Goal: Task Accomplishment & Management: Manage account settings

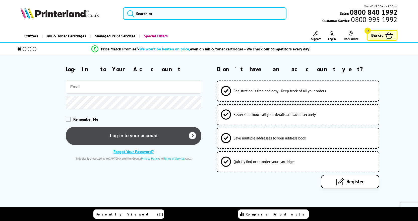
type input "[PERSON_NAME][EMAIL_ADDRESS][PERSON_NAME][DOMAIN_NAME]"
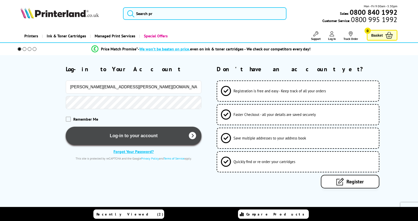
click at [111, 135] on button "Log-in to your account" at bounding box center [133, 136] width 135 height 18
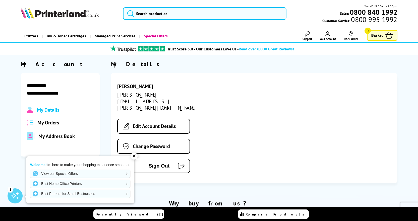
scroll to position [25, 0]
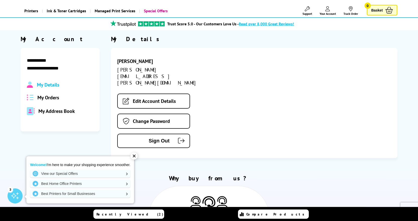
click at [64, 110] on span "My Address Book" at bounding box center [56, 111] width 36 height 7
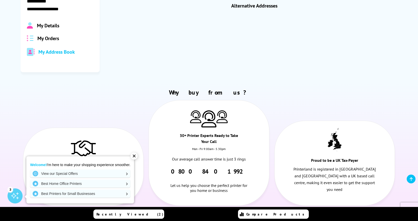
scroll to position [75, 0]
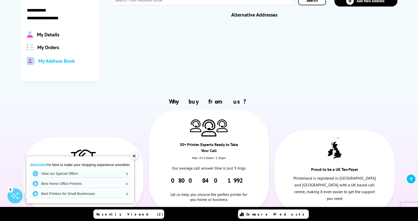
click at [132, 155] on div "✕" at bounding box center [133, 156] width 7 height 7
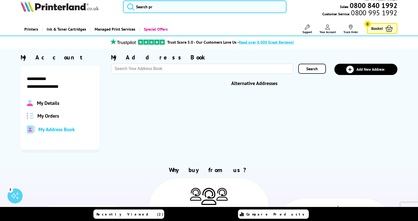
scroll to position [0, 0]
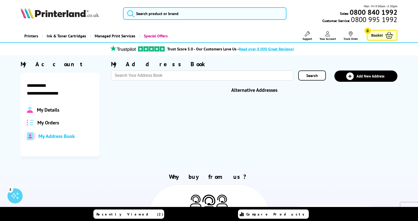
click at [314, 76] on span "Search" at bounding box center [312, 75] width 12 height 5
click at [46, 113] on span "My Details" at bounding box center [48, 110] width 22 height 7
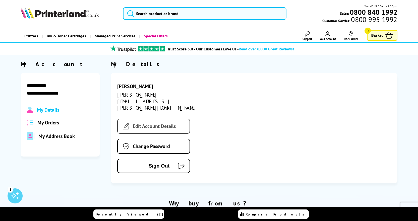
click at [150, 119] on link "Edit Account Details" at bounding box center [153, 126] width 73 height 15
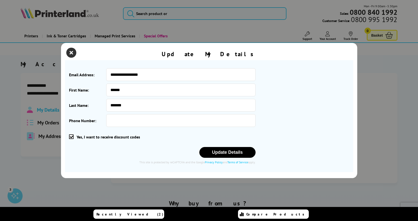
click at [68, 53] on icon "close modal" at bounding box center [71, 53] width 10 height 10
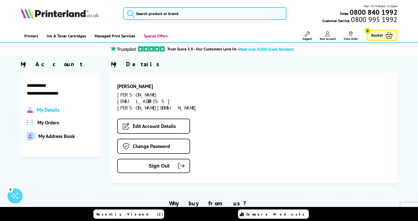
click at [50, 124] on span "My Orders" at bounding box center [48, 122] width 22 height 7
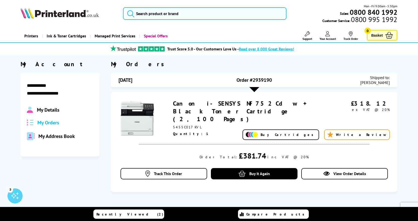
click at [60, 136] on span "My Address Book" at bounding box center [56, 136] width 36 height 7
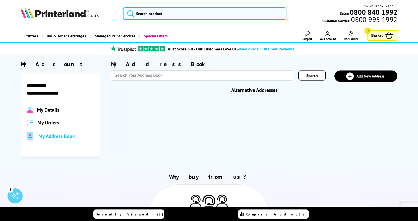
click at [51, 122] on span "My Orders" at bounding box center [48, 122] width 22 height 7
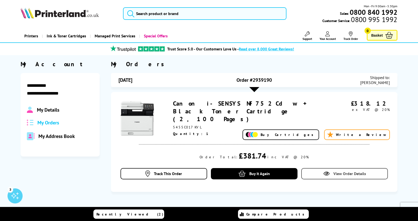
click at [360, 171] on link "View Order Details" at bounding box center [344, 173] width 87 height 11
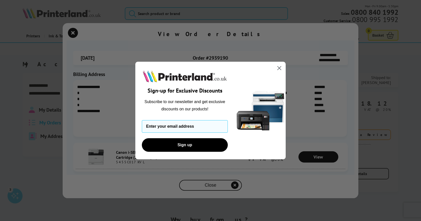
click at [279, 66] on circle "Close dialog" at bounding box center [279, 68] width 8 height 8
